Goal: Task Accomplishment & Management: Manage account settings

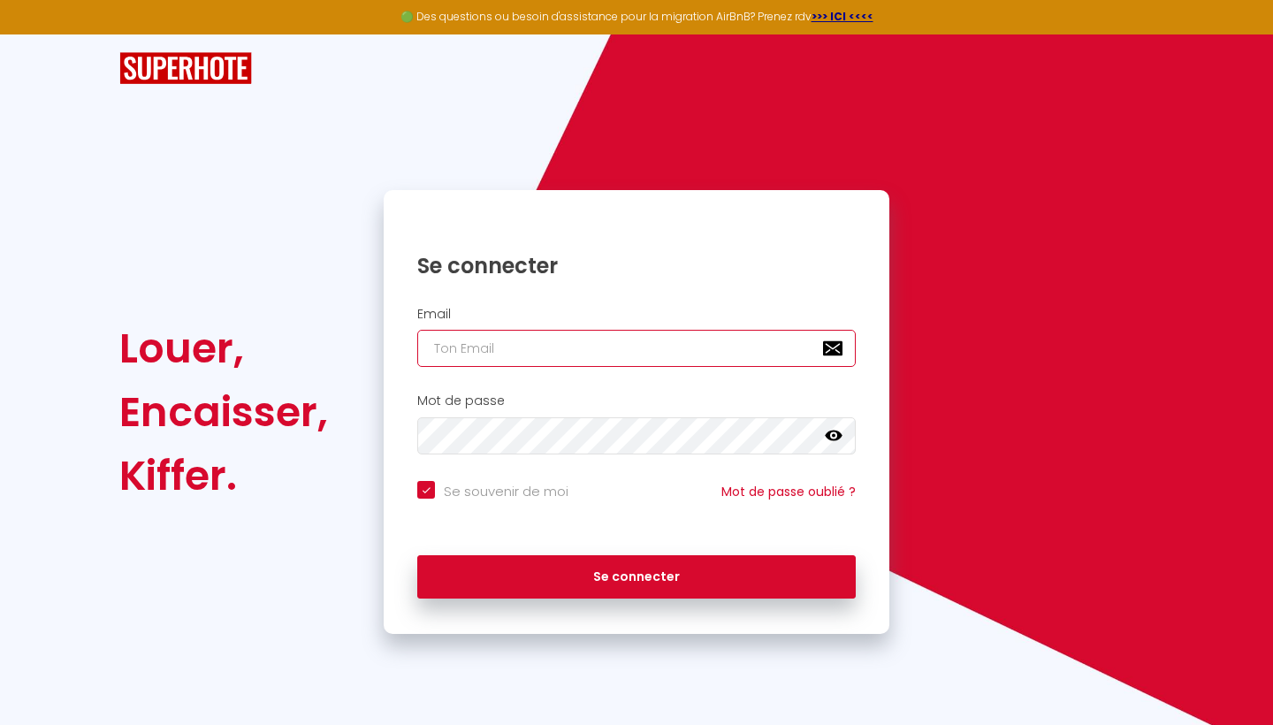
click at [479, 349] on input "email" at bounding box center [636, 348] width 439 height 37
type input "[EMAIL_ADDRESS][DOMAIN_NAME]"
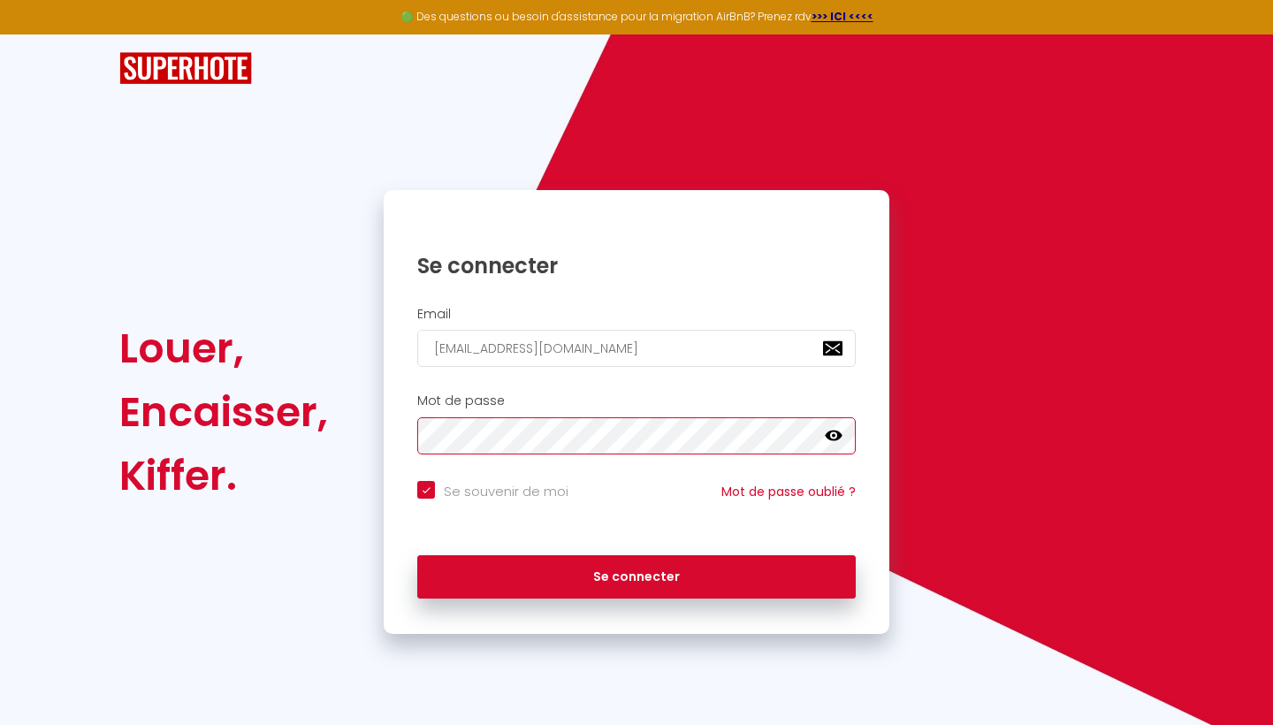
click at [637, 574] on button "Se connecter" at bounding box center [636, 577] width 439 height 44
checkbox input "true"
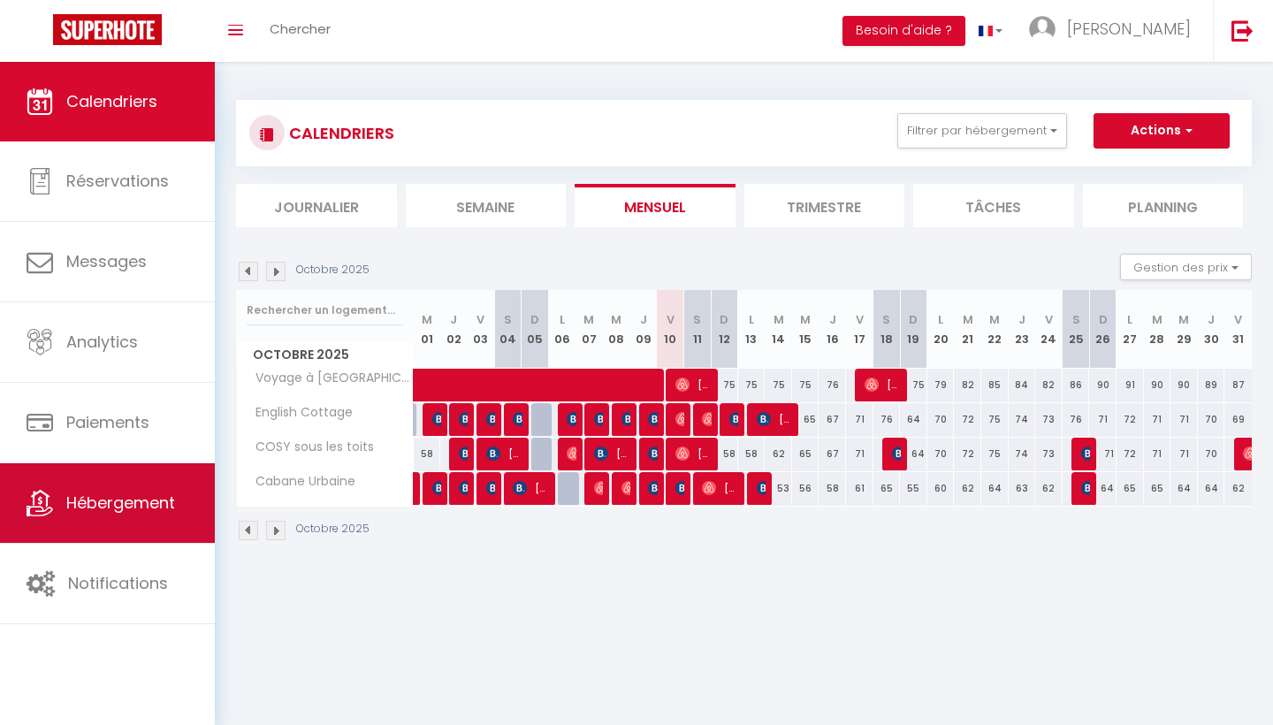
click at [150, 503] on span "Hébergement" at bounding box center [120, 503] width 109 height 22
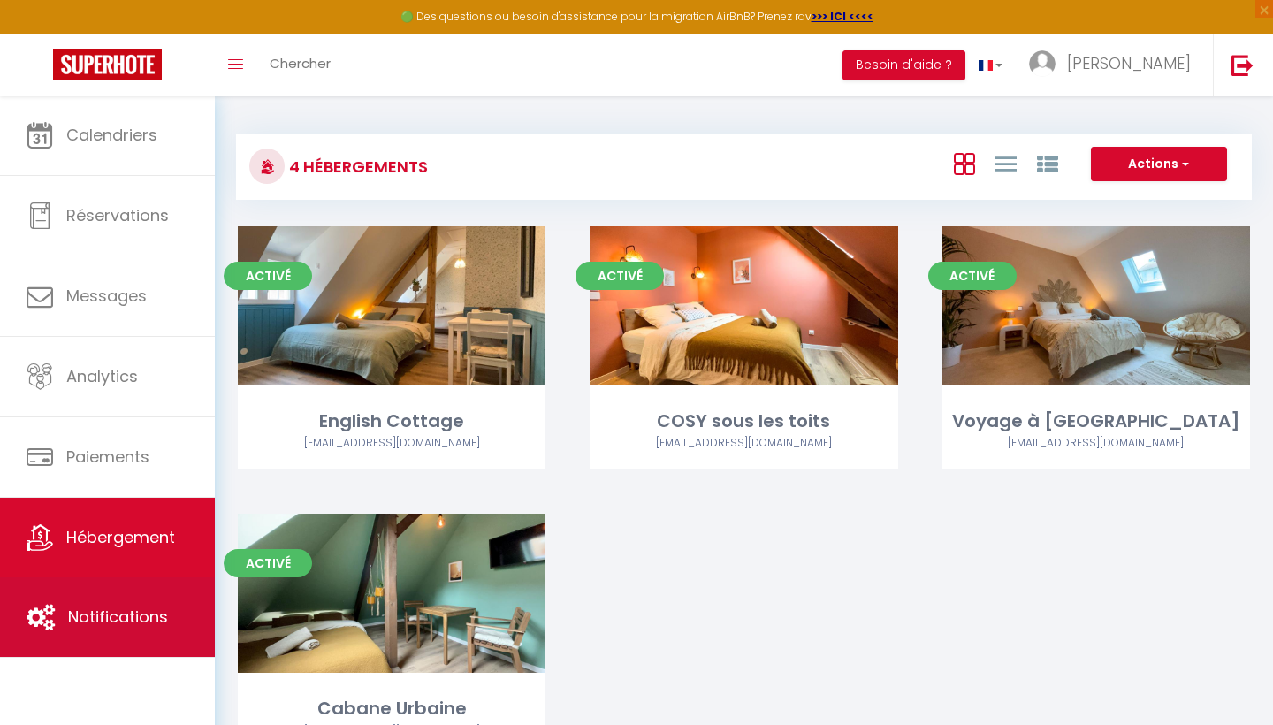
click at [151, 622] on span "Notifications" at bounding box center [118, 617] width 100 height 22
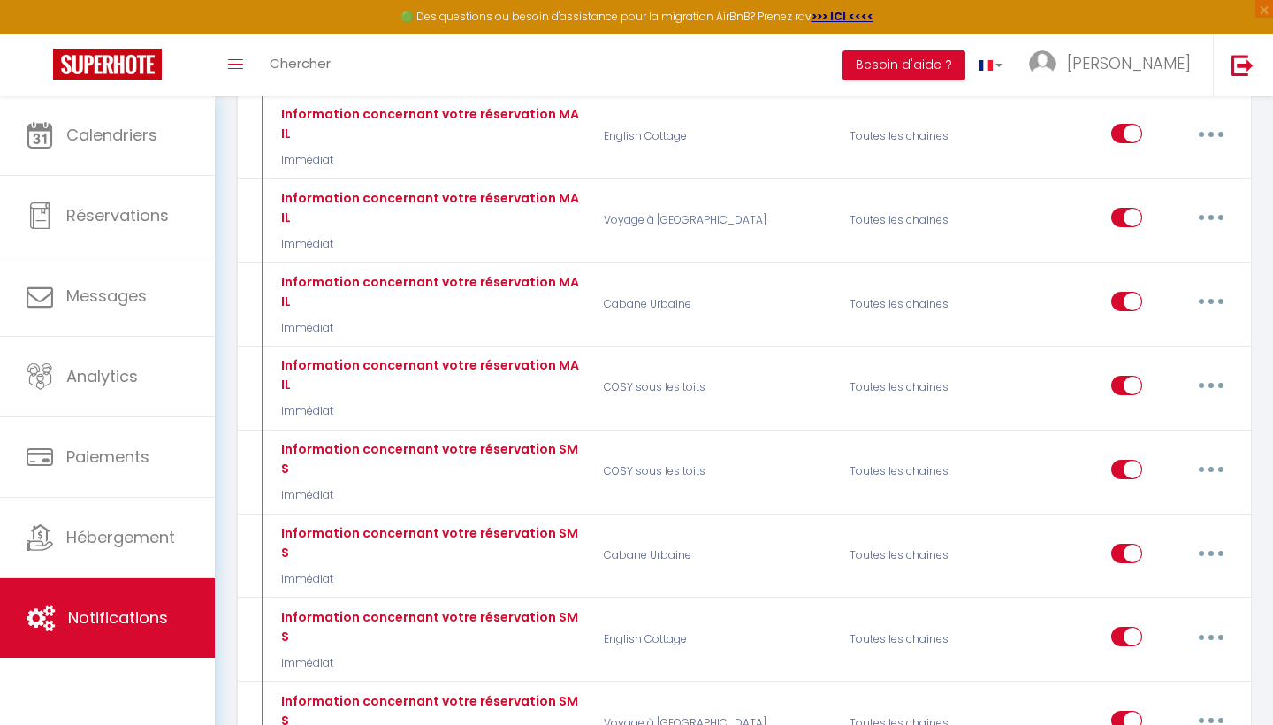
scroll to position [389, 0]
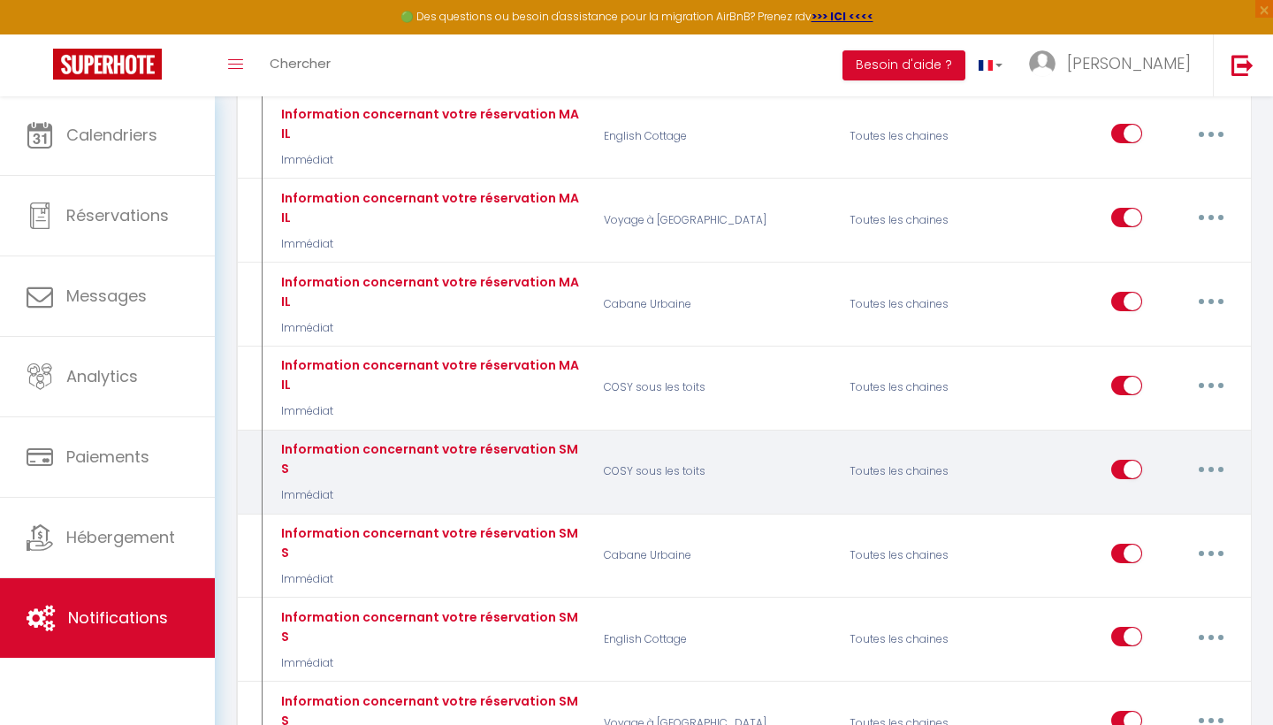
click at [1211, 467] on icon "button" at bounding box center [1211, 469] width 5 height 5
click at [1204, 494] on link "Editer" at bounding box center [1165, 509] width 131 height 30
type input "Information concernant votre réservation SMS"
select select "sms"
select select "Immédiat"
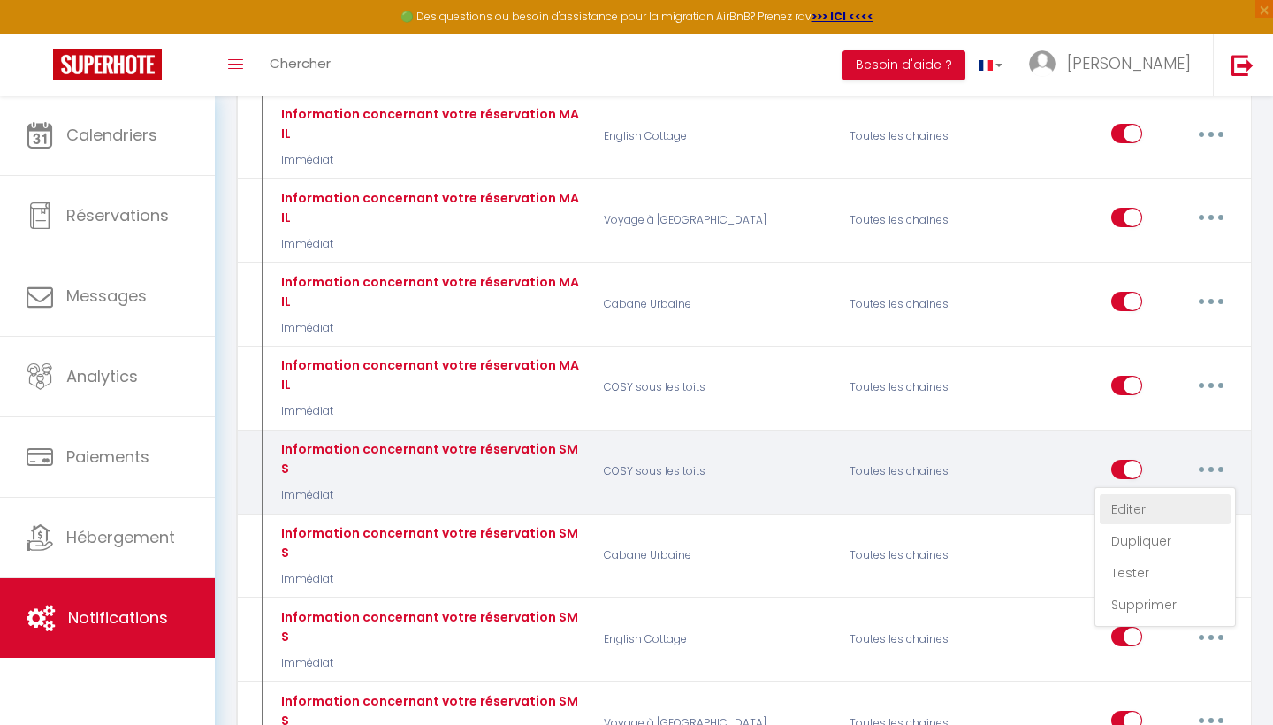
select select "if_booking_is_paid"
checkbox input "true"
checkbox input "false"
radio input "true"
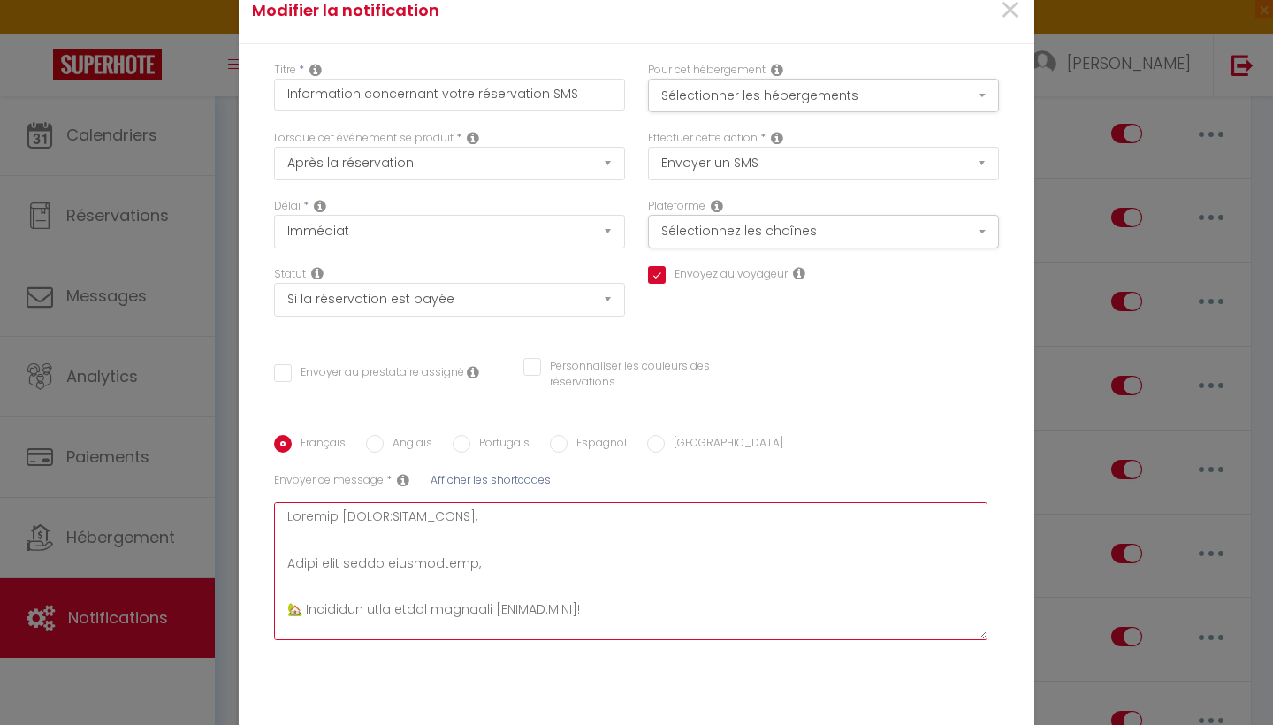
click at [597, 556] on textarea at bounding box center [631, 571] width 714 height 138
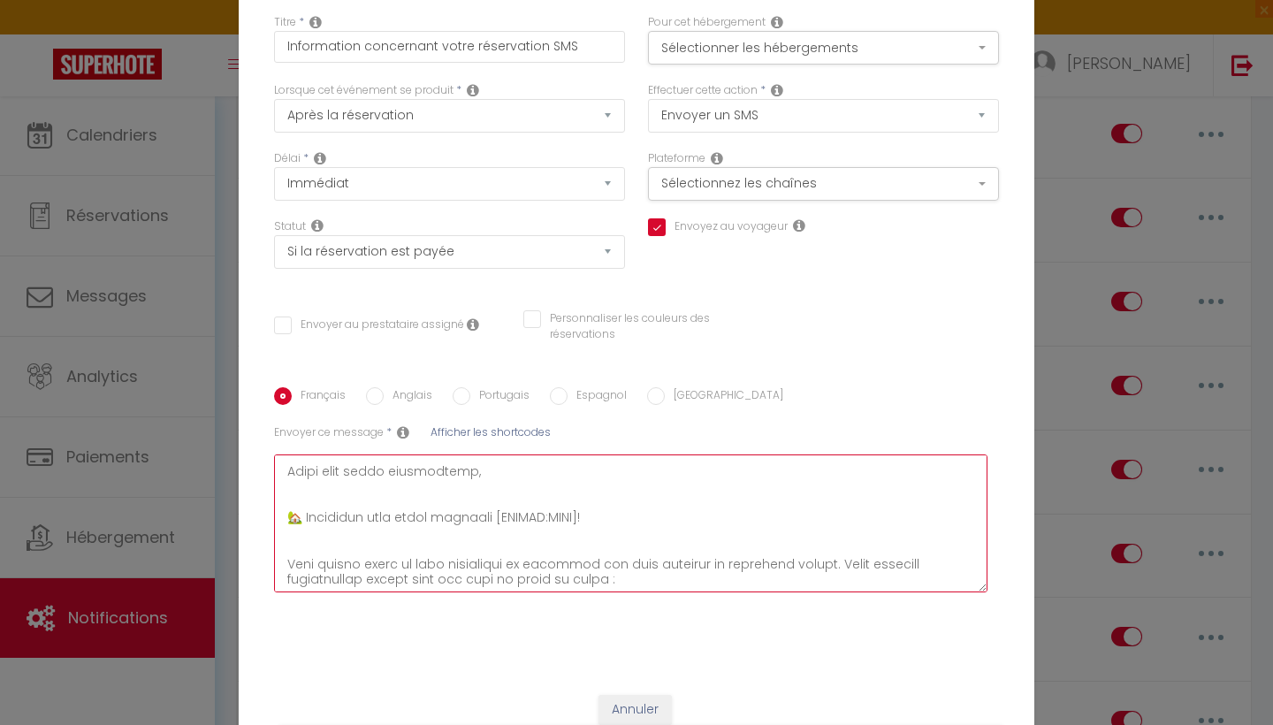
scroll to position [57, 0]
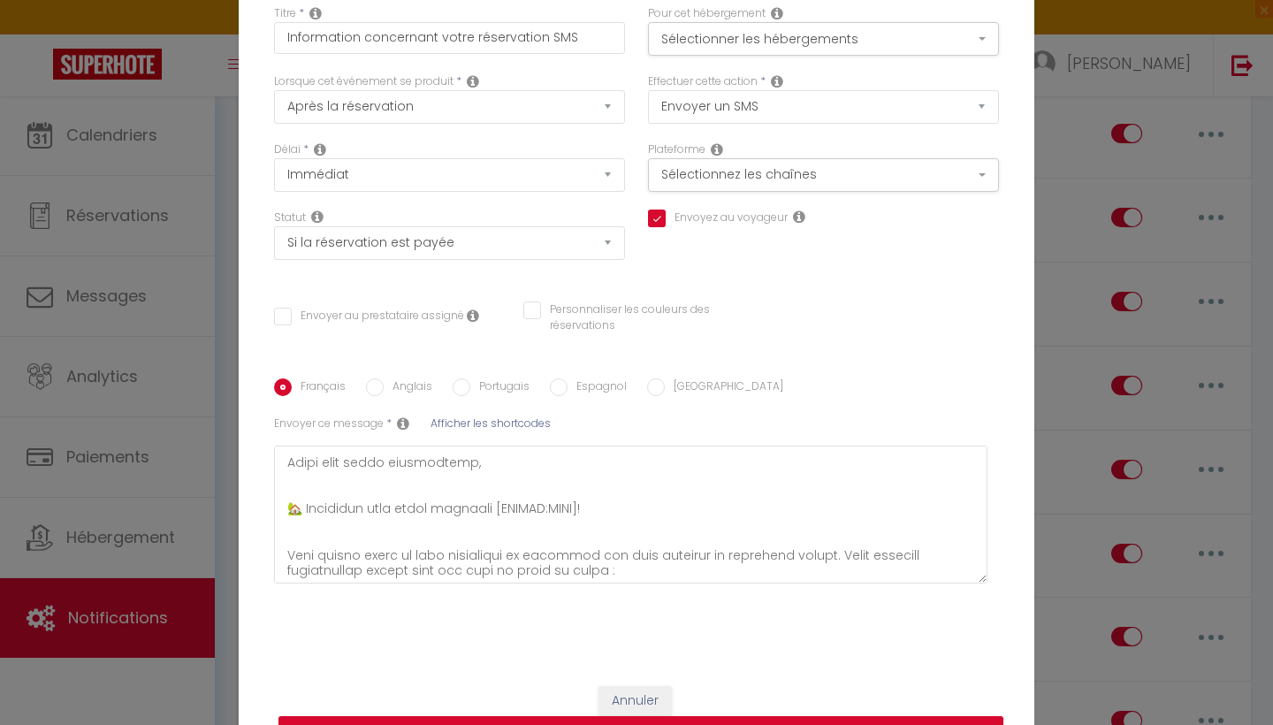
click at [399, 418] on icon at bounding box center [403, 423] width 12 height 14
click at [402, 479] on textarea at bounding box center [631, 515] width 714 height 138
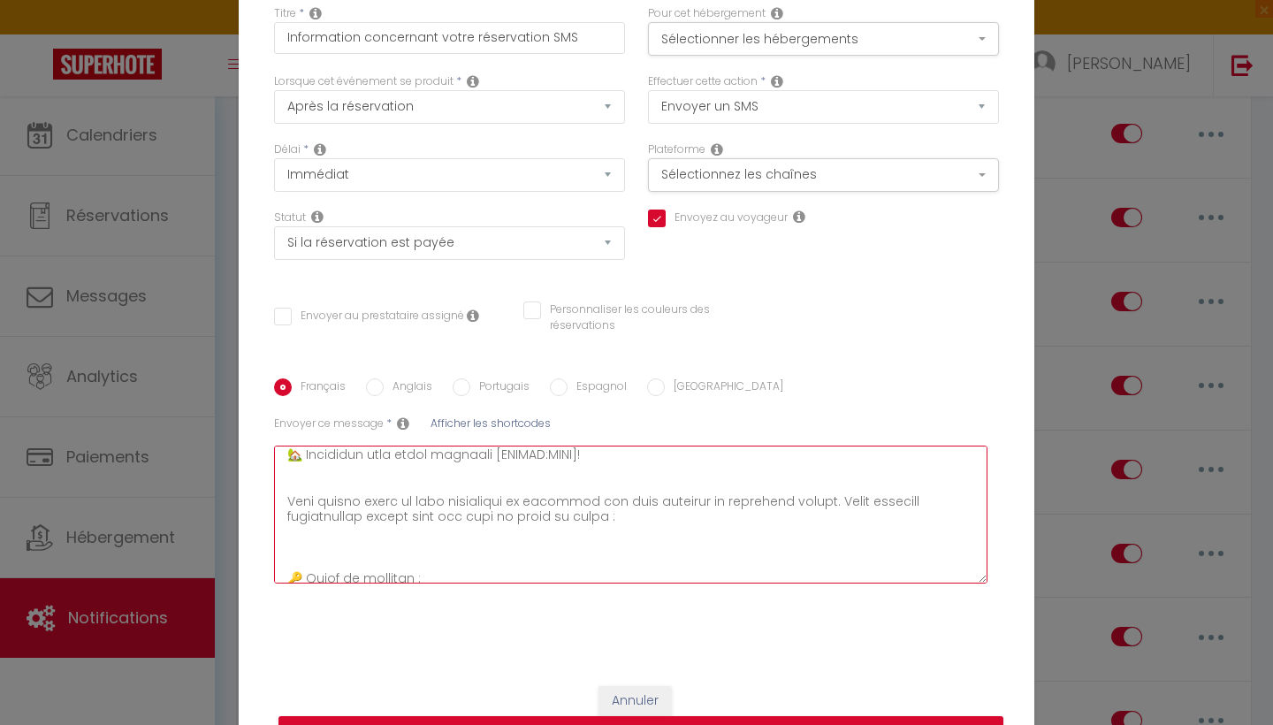
scroll to position [99, 0]
click at [982, 577] on textarea at bounding box center [631, 515] width 714 height 138
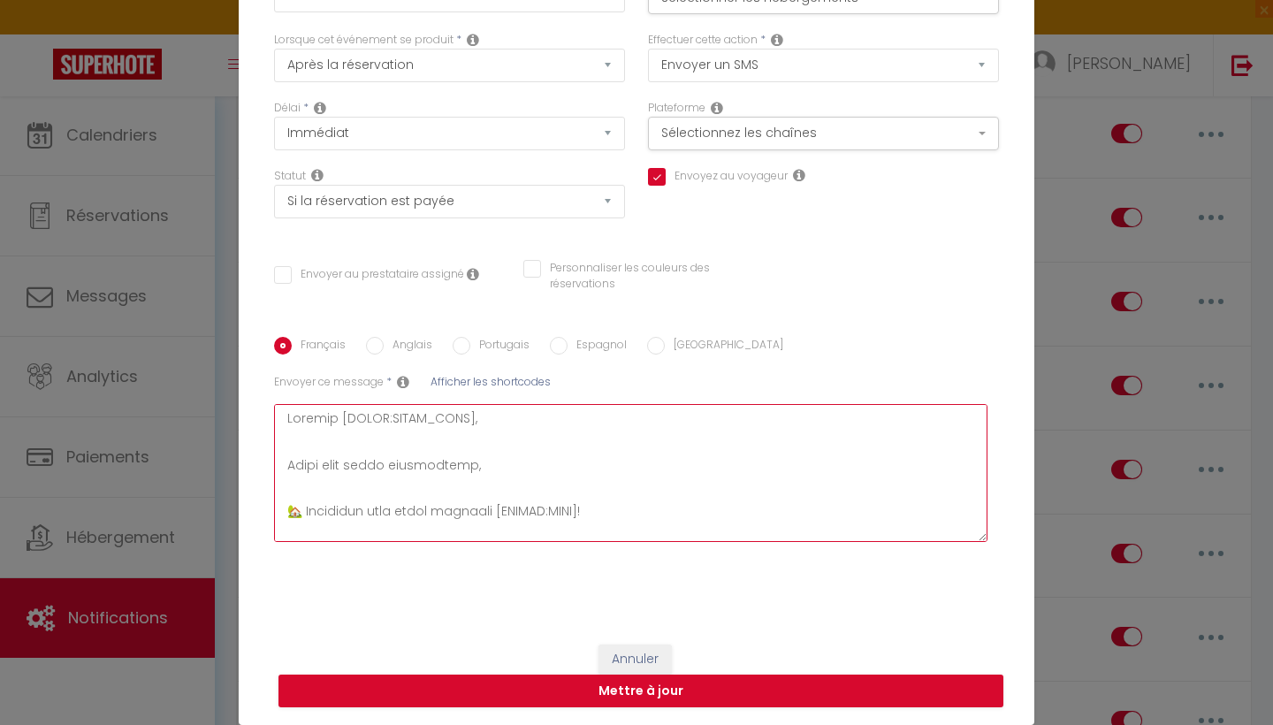
scroll to position [97, 0]
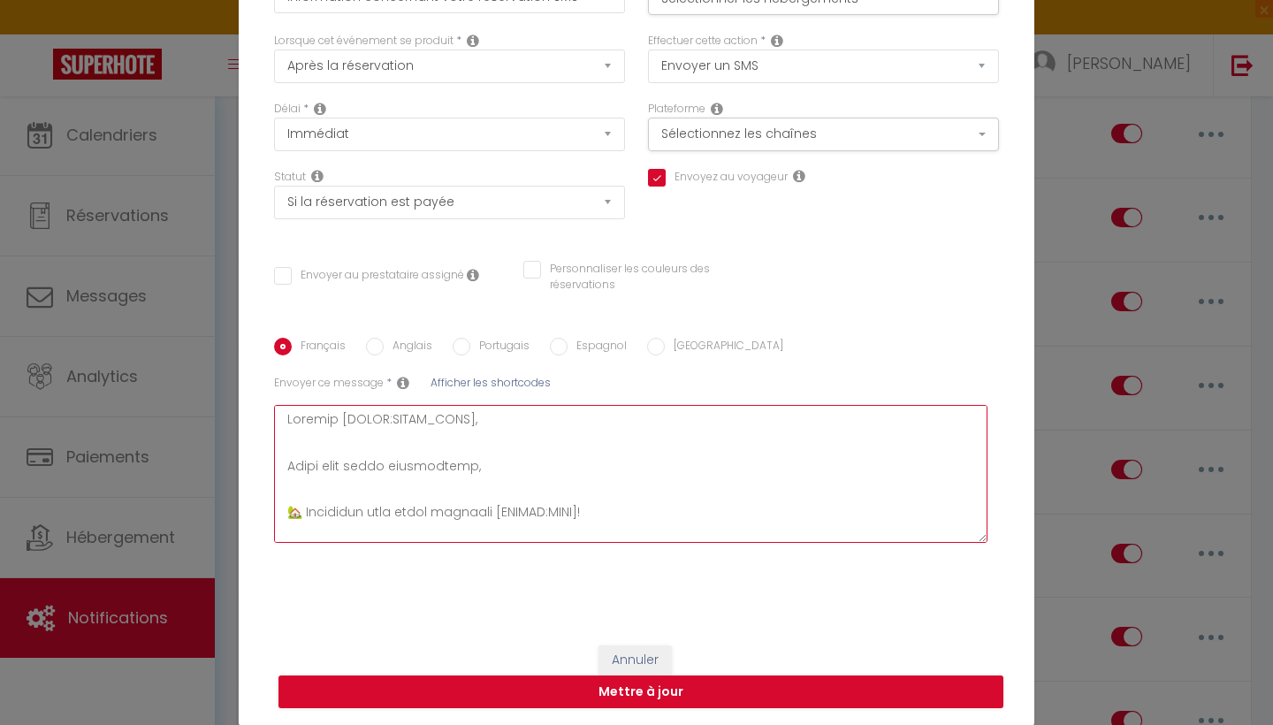
drag, startPoint x: 286, startPoint y: 418, endPoint x: 630, endPoint y: 516, distance: 357.5
click at [630, 516] on textarea at bounding box center [631, 474] width 714 height 138
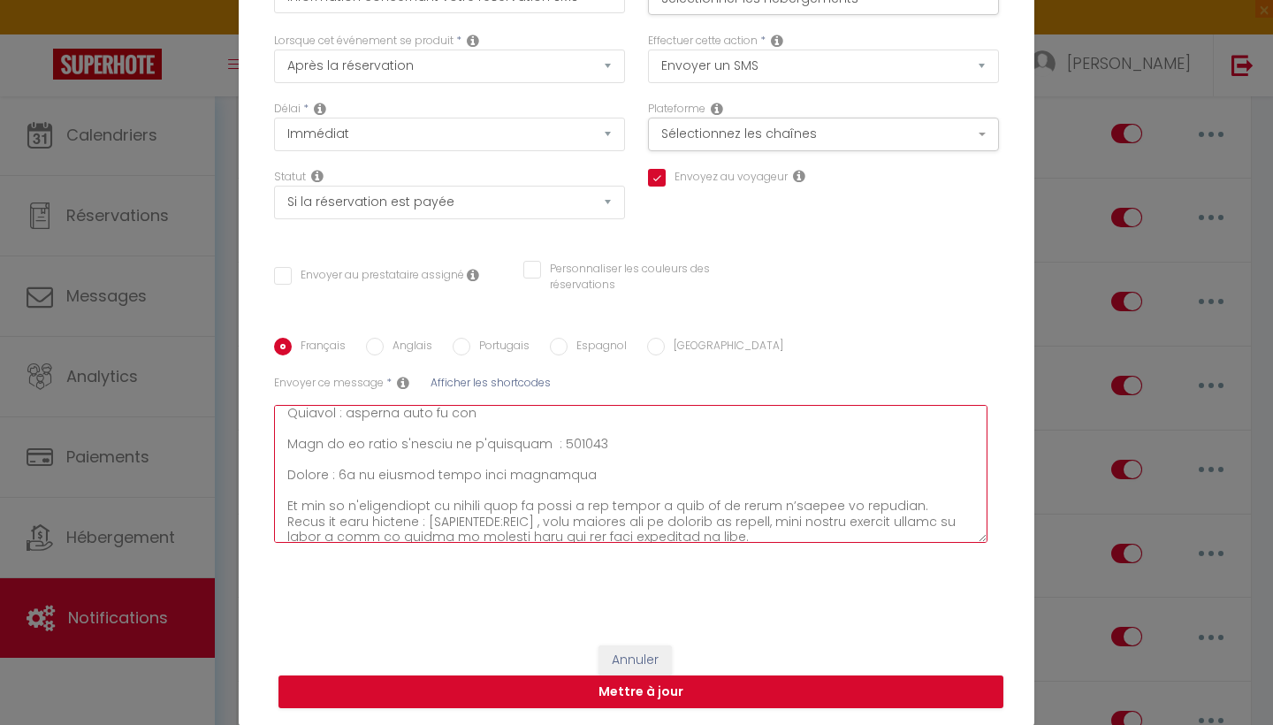
scroll to position [318, 0]
drag, startPoint x: 591, startPoint y: 432, endPoint x: 286, endPoint y: 432, distance: 305.1
click at [286, 432] on textarea at bounding box center [631, 474] width 714 height 138
click at [369, 504] on textarea at bounding box center [631, 474] width 714 height 138
click at [286, 493] on textarea at bounding box center [631, 474] width 714 height 138
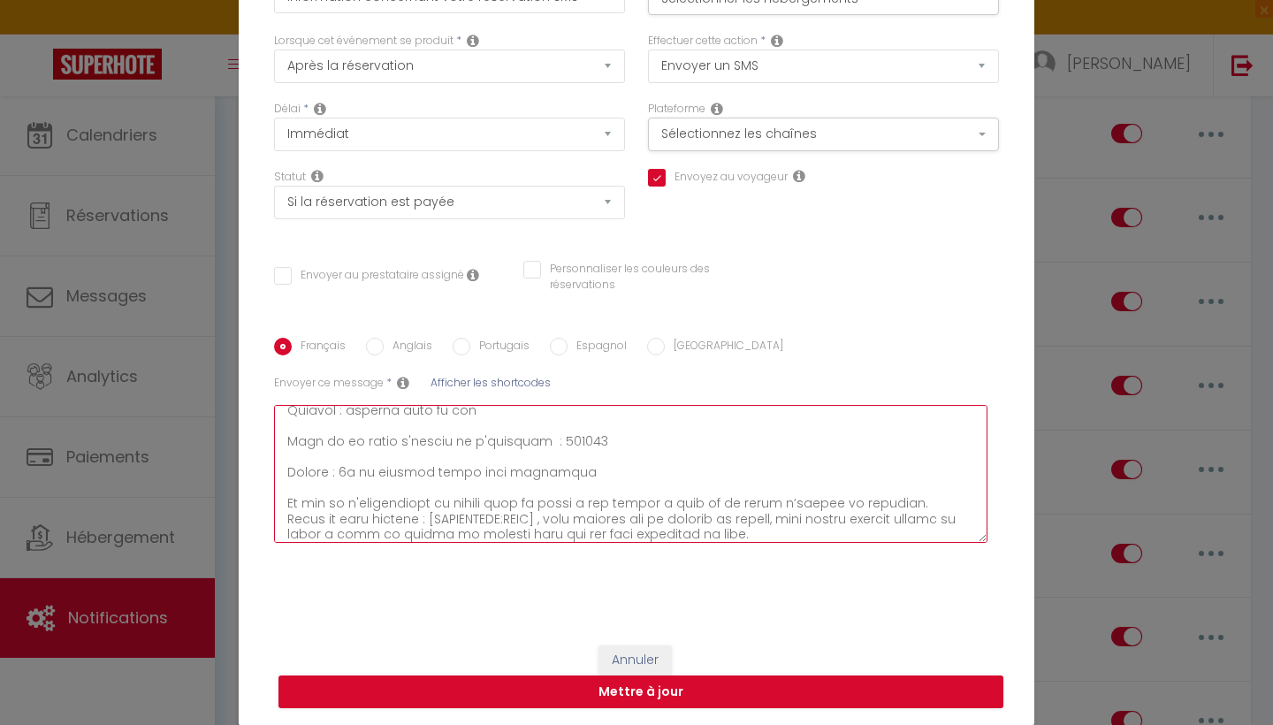
click at [507, 507] on textarea at bounding box center [631, 474] width 714 height 138
drag, startPoint x: 554, startPoint y: 507, endPoint x: 429, endPoint y: 504, distance: 124.7
click at [429, 504] on textarea at bounding box center [631, 474] width 714 height 138
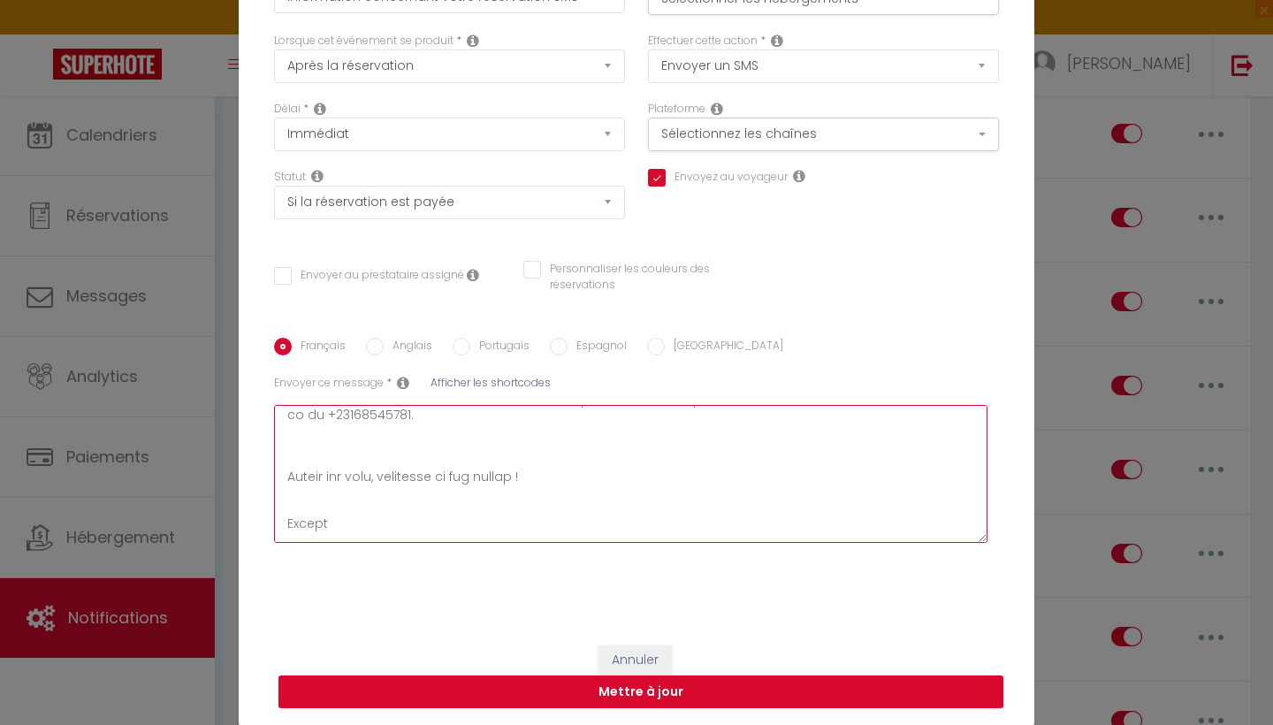
scroll to position [1169, 0]
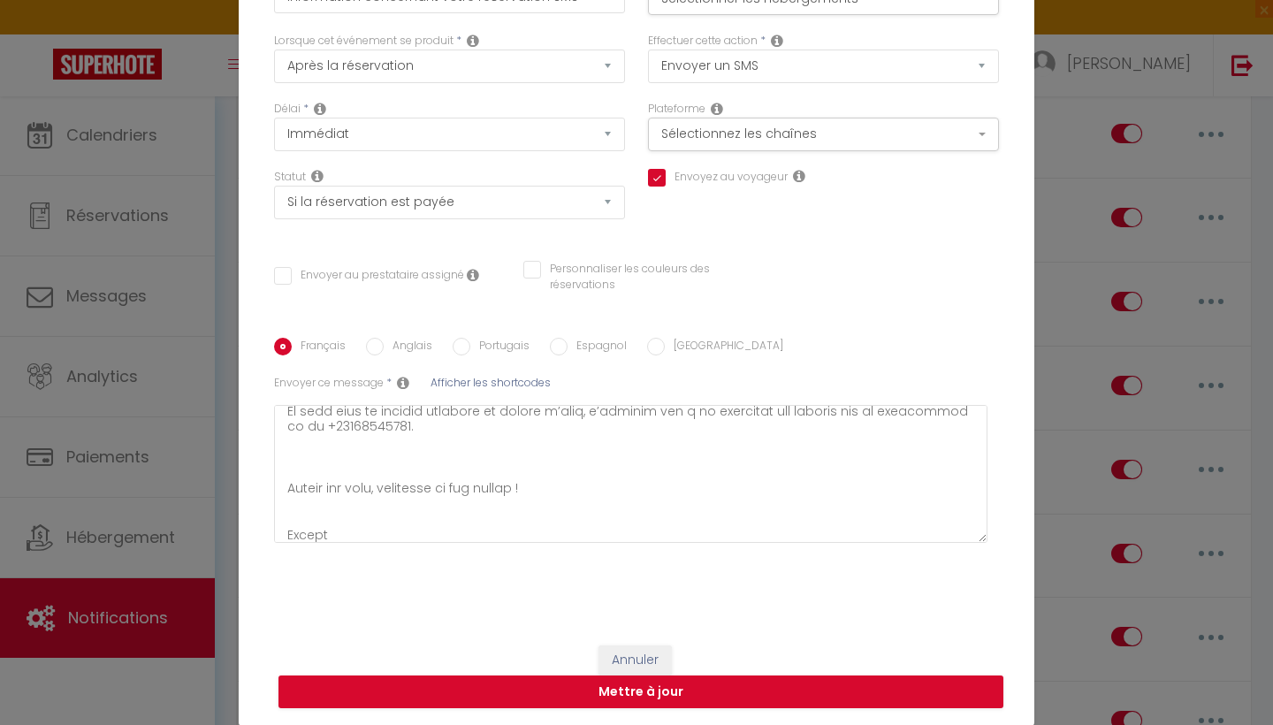
click at [725, 286] on label "Personnaliser les couleurs des réservations" at bounding box center [634, 278] width 187 height 34
click at [725, 279] on input "Personnaliser les couleurs des réservations" at bounding box center [625, 270] width 204 height 18
checkbox input "true"
checkbox input "false"
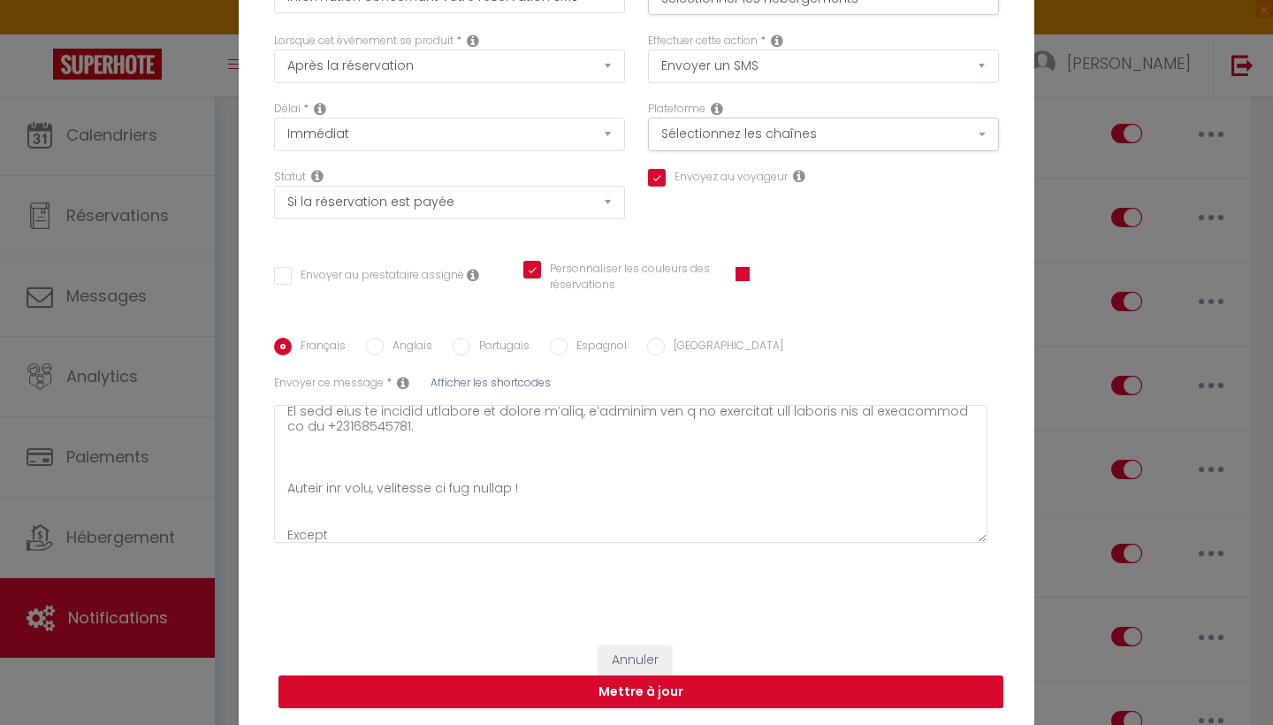
click at [839, 330] on div "Français Anglais Portugais Espagnol Italien Sujet * Afficher les shortcodes Env…" at bounding box center [636, 449] width 725 height 276
